Goal: Information Seeking & Learning: Learn about a topic

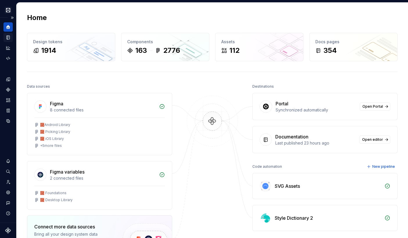
click at [9, 37] on icon "Documentation" at bounding box center [8, 37] width 5 height 5
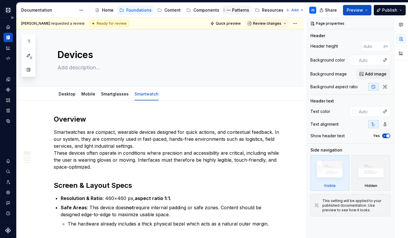
click at [236, 11] on div "Patterns" at bounding box center [240, 10] width 17 height 6
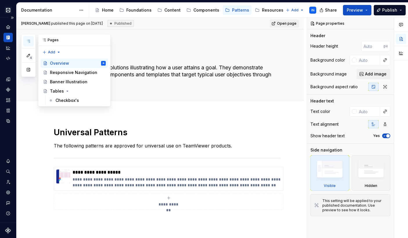
click at [27, 40] on icon "button" at bounding box center [28, 41] width 5 height 5
click at [30, 54] on icon "button" at bounding box center [28, 55] width 5 height 5
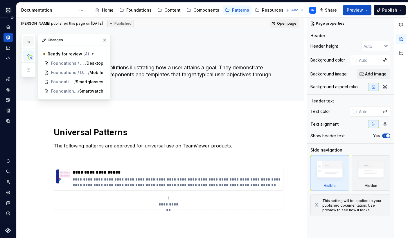
click at [31, 41] on button "button" at bounding box center [28, 41] width 10 height 10
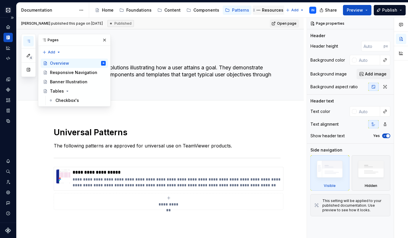
click at [262, 8] on div "Resources" at bounding box center [272, 10] width 21 height 6
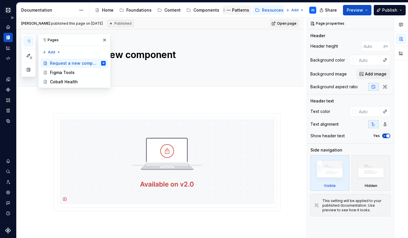
click at [233, 8] on div "Patterns" at bounding box center [240, 10] width 17 height 6
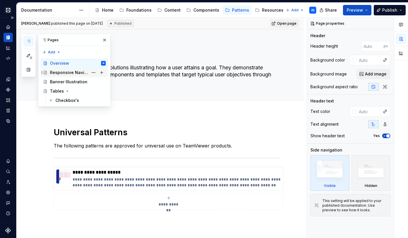
click at [68, 70] on div "Responsive Navigation" at bounding box center [69, 73] width 38 height 6
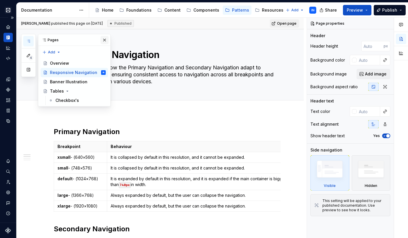
click at [105, 39] on button "button" at bounding box center [104, 40] width 8 height 8
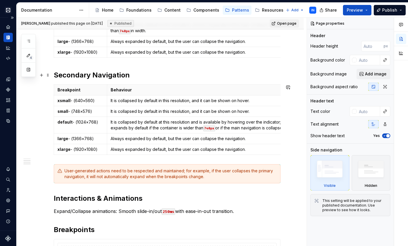
scroll to position [80, 0]
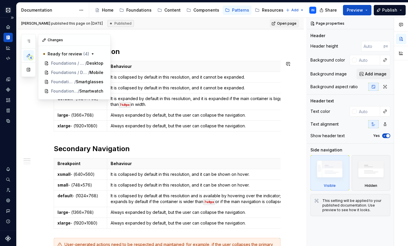
click at [30, 58] on span "4" at bounding box center [30, 57] width 5 height 5
click at [59, 65] on span "Foundations / Devices" at bounding box center [64, 63] width 26 height 6
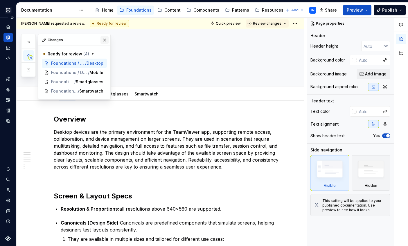
click at [104, 39] on button "button" at bounding box center [104, 40] width 8 height 8
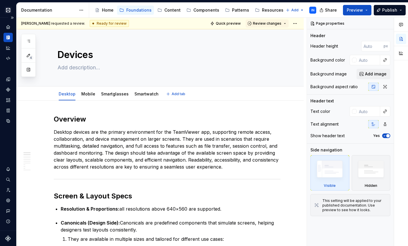
type textarea "*"
